Goal: Task Accomplishment & Management: Manage account settings

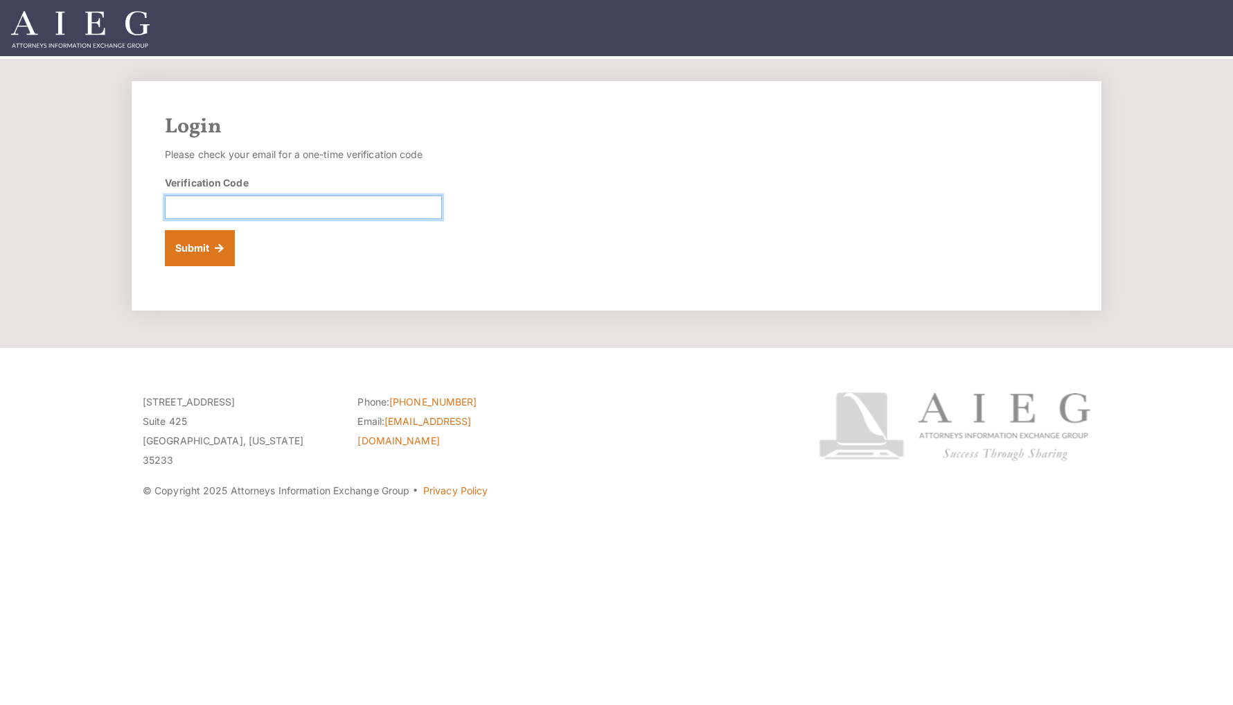
click at [247, 203] on input "Verification Code" at bounding box center [303, 207] width 277 height 24
paste input "346328"
type input "346328"
click at [202, 254] on button "Submit" at bounding box center [200, 248] width 70 height 36
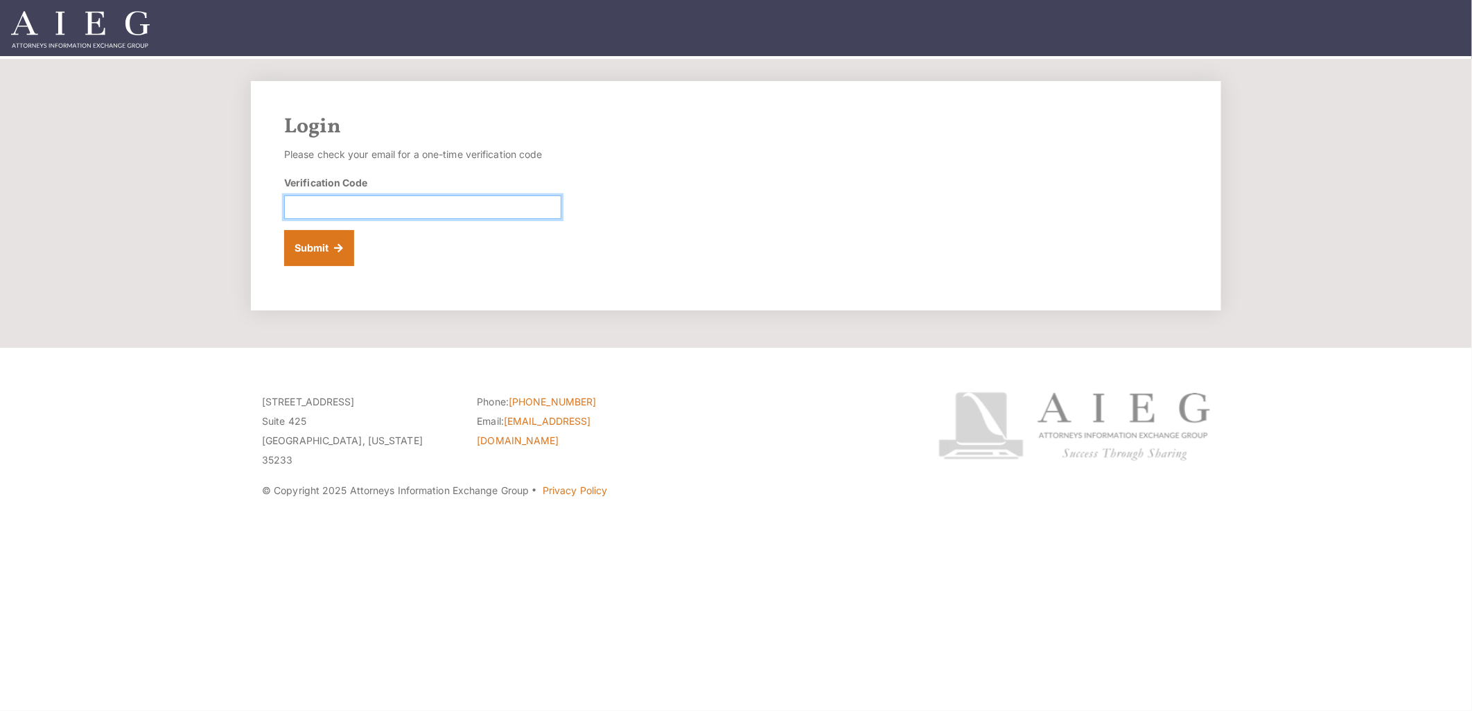
click at [383, 205] on input "Verification Code" at bounding box center [422, 207] width 277 height 24
paste input "087694"
type input "087694"
click at [334, 252] on button "Submit" at bounding box center [319, 248] width 70 height 36
